Goal: Transaction & Acquisition: Subscribe to service/newsletter

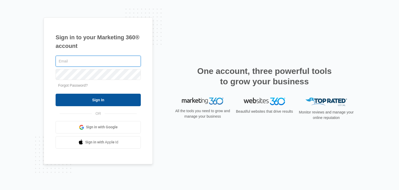
type input "[PERSON_NAME][EMAIL_ADDRESS][DOMAIN_NAME]"
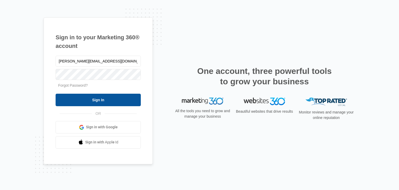
click at [98, 101] on input "Sign In" at bounding box center [98, 100] width 85 height 12
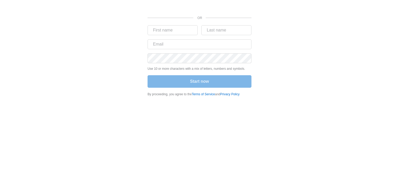
click at [174, 35] on form "Use 10 or more characters with a mix of letters, numbers and symbols. Start now" at bounding box center [200, 56] width 104 height 63
click at [167, 29] on input "text" at bounding box center [173, 30] width 50 height 10
click at [162, 29] on input "text" at bounding box center [173, 30] width 50 height 10
click at [155, 45] on input "text" at bounding box center [200, 44] width 104 height 10
type input "allinoneupholsteryllc@yahoo.com"
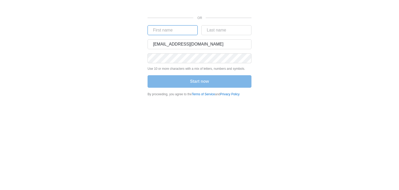
type input "Jesus"
type input "Gutierrez"
click at [160, 51] on form "Jesus Gutierrez allinoneupholsteryllc@yahoo.com Use 10 or more characters with …" at bounding box center [200, 56] width 104 height 63
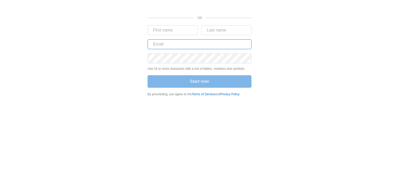
click at [158, 44] on input "text" at bounding box center [200, 44] width 104 height 10
type input "jesus@allinoneupholstery.com"
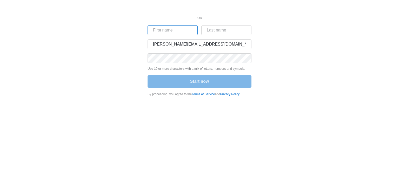
type input "Jesus"
type input "Gutierrez"
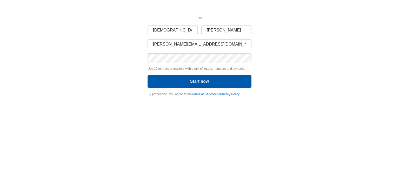
click at [196, 83] on button "Start now" at bounding box center [200, 81] width 104 height 12
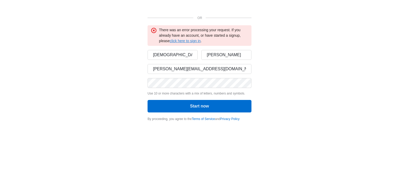
click at [184, 41] on link "click here to sign in" at bounding box center [185, 41] width 31 height 4
